Goal: Task Accomplishment & Management: Use online tool/utility

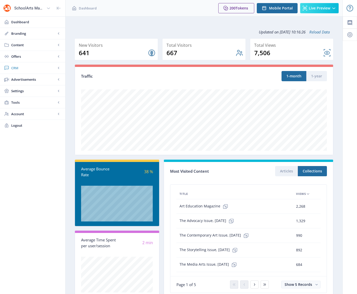
click at [15, 69] on span "CRM" at bounding box center [33, 67] width 45 height 5
click at [23, 79] on span "Readers" at bounding box center [38, 79] width 44 height 5
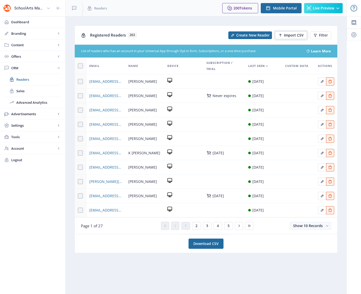
click at [291, 35] on span "Import CSV" at bounding box center [294, 35] width 20 height 4
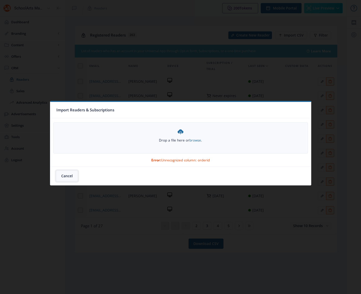
click at [68, 176] on button "Cancel" at bounding box center [66, 176] width 21 height 10
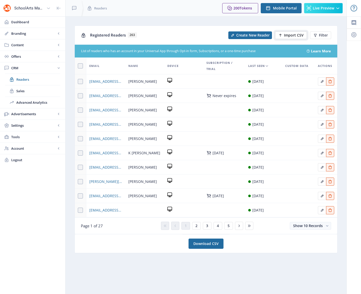
click at [291, 35] on span "Import CSV" at bounding box center [294, 35] width 20 height 4
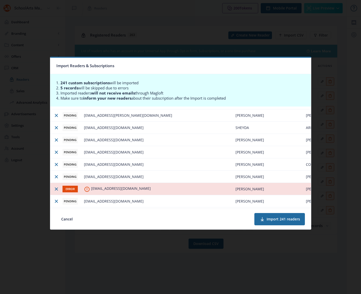
scroll to position [2204, 0]
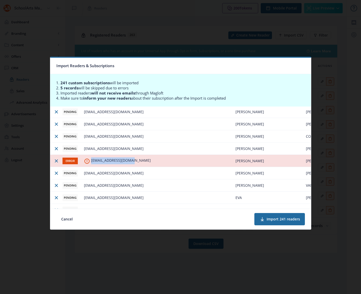
drag, startPoint x: 131, startPoint y: 160, endPoint x: 91, endPoint y: 159, distance: 39.8
click at [91, 159] on span "[EMAIL_ADDRESS][DOMAIN_NAME]" at bounding box center [121, 160] width 60 height 5
click at [86, 160] on icon at bounding box center [87, 161] width 6 height 6
click at [87, 161] on icon at bounding box center [86, 160] width 5 height 5
click at [133, 161] on td "[EMAIL_ADDRESS][DOMAIN_NAME]" at bounding box center [157, 161] width 152 height 12
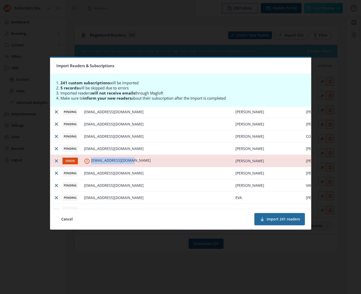
drag, startPoint x: 130, startPoint y: 160, endPoint x: 89, endPoint y: 157, distance: 41.7
click at [89, 157] on td "[EMAIL_ADDRESS][DOMAIN_NAME]" at bounding box center [157, 161] width 152 height 12
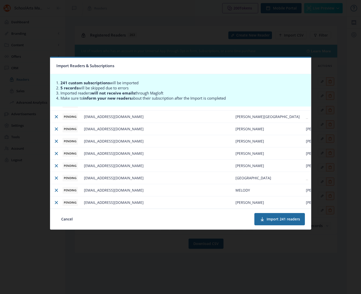
scroll to position [2925, 0]
click at [67, 216] on button "Cancel" at bounding box center [66, 219] width 21 height 12
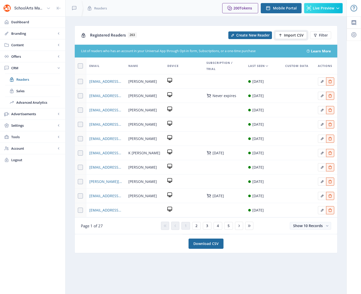
click at [293, 35] on span "Import CSV" at bounding box center [294, 35] width 20 height 4
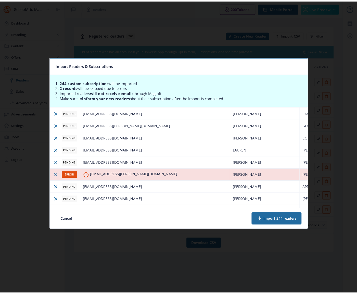
scroll to position [1814, 0]
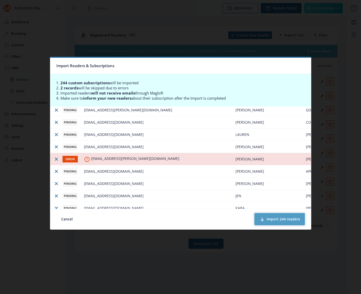
click at [282, 219] on button "Import 244 readers" at bounding box center [279, 219] width 51 height 12
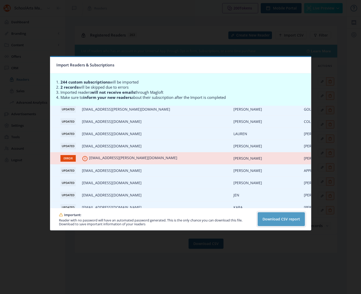
click at [277, 222] on button "Download CSV report" at bounding box center [281, 219] width 47 height 14
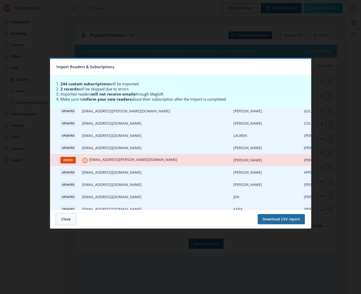
click at [66, 219] on button "Close" at bounding box center [65, 219] width 19 height 10
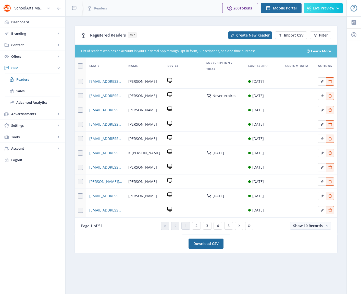
click at [15, 68] on span "CRM" at bounding box center [33, 67] width 45 height 5
click at [18, 45] on span "Content" at bounding box center [33, 44] width 45 height 5
click at [27, 68] on span "Collections" at bounding box center [38, 67] width 44 height 5
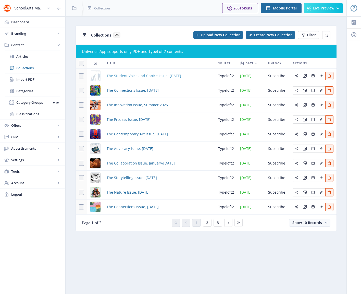
click at [146, 76] on span "The Student Voice and Choice Issue, [DATE]" at bounding box center [144, 76] width 75 height 6
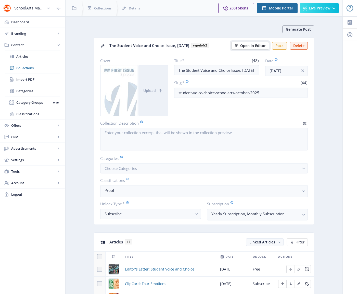
click at [250, 47] on span "Open in Editor" at bounding box center [253, 46] width 26 height 4
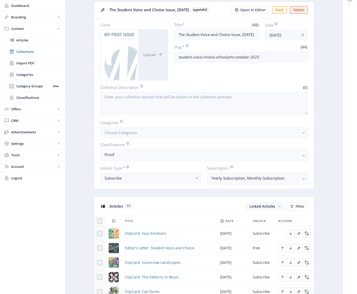
scroll to position [65, 0]
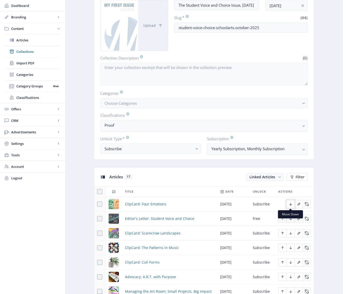
click at [291, 205] on icon "Edit page" at bounding box center [291, 204] width 4 height 4
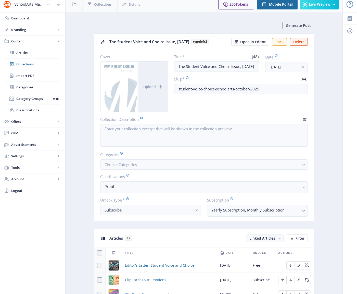
scroll to position [0, 0]
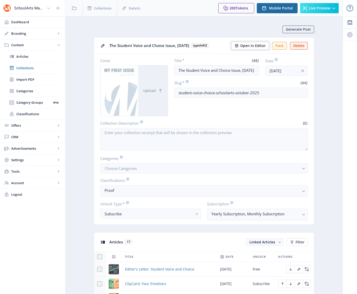
click at [245, 46] on span "Open in Editor" at bounding box center [253, 46] width 26 height 4
